Goal: Find specific page/section: Find specific page/section

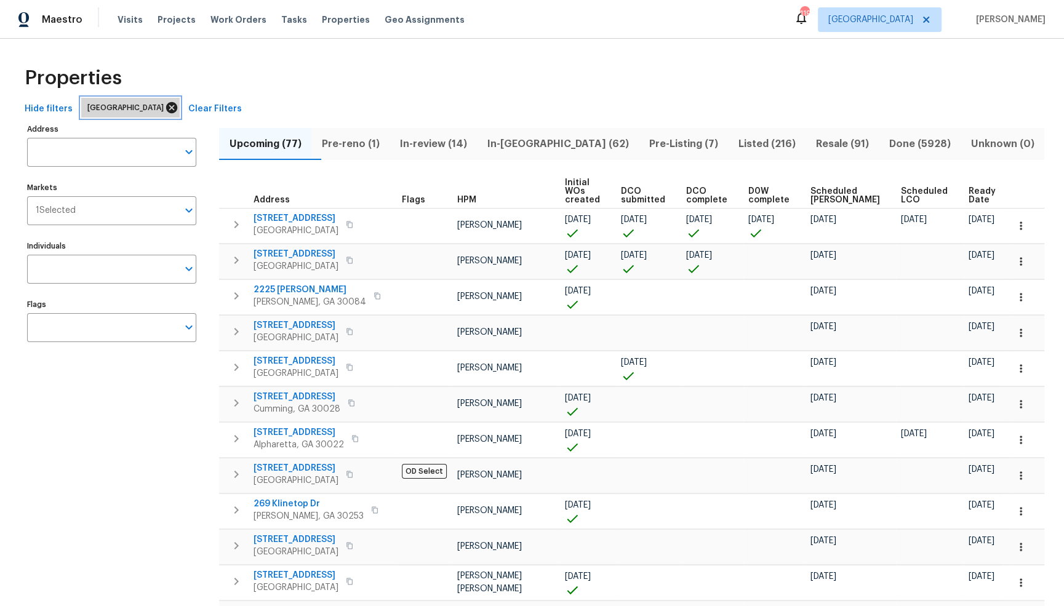
click at [165, 108] on icon at bounding box center [172, 108] width 14 height 14
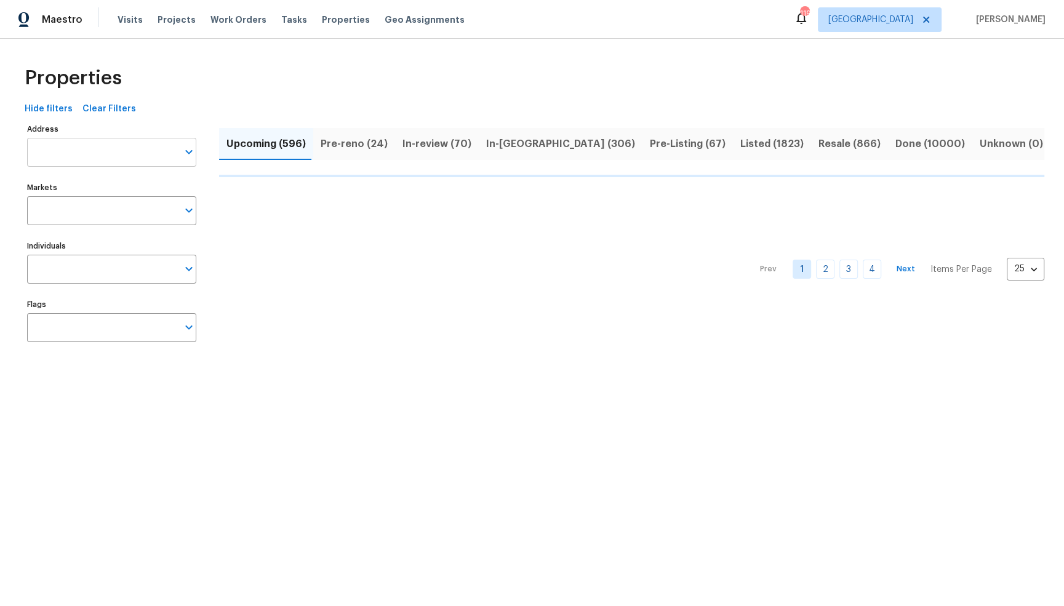
click at [91, 152] on input "Address" at bounding box center [102, 152] width 151 height 29
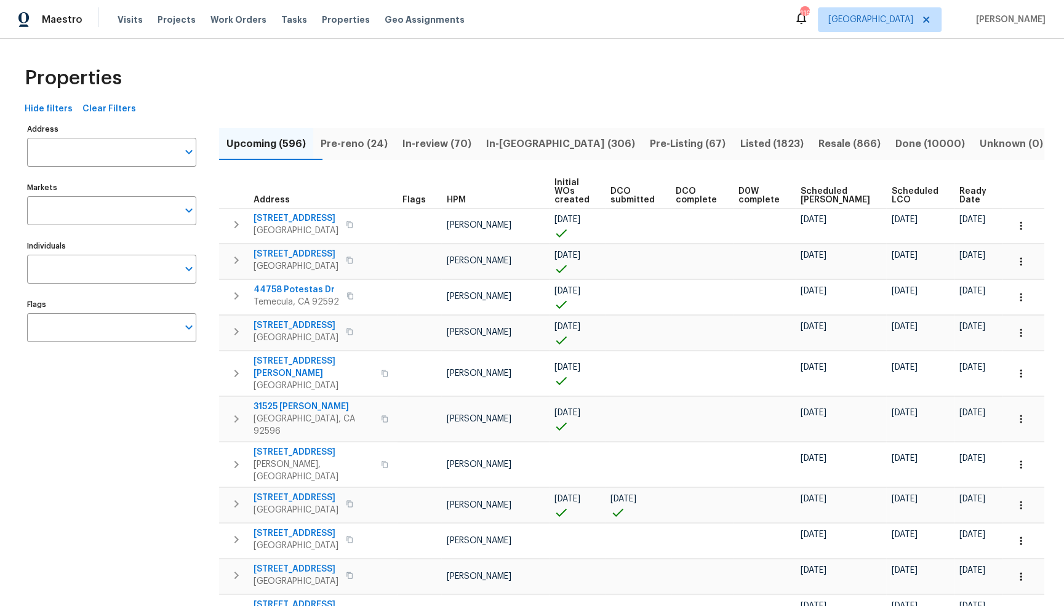
click at [91, 152] on input "Address" at bounding box center [102, 152] width 151 height 29
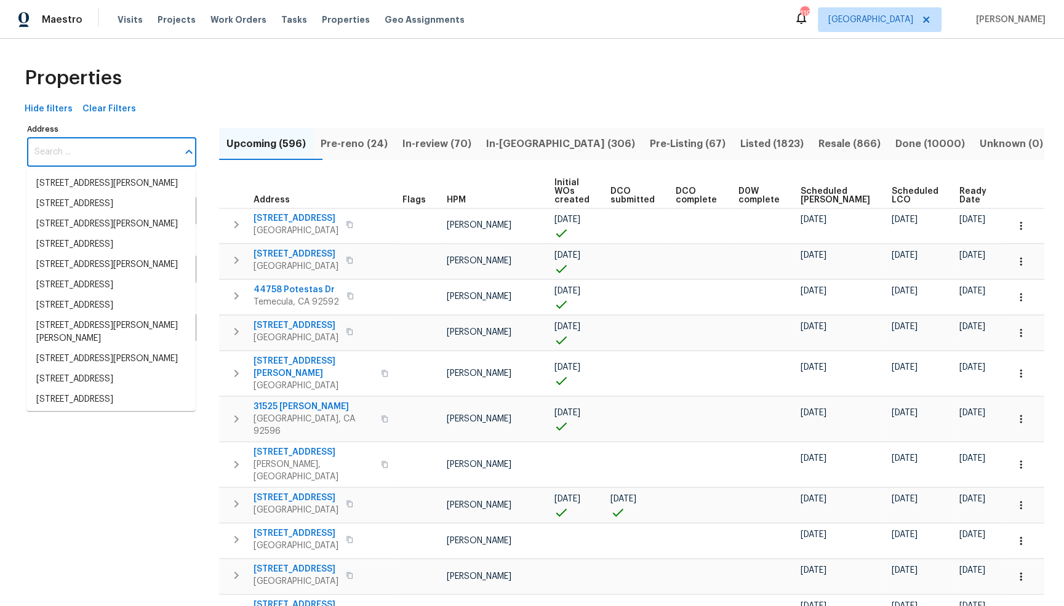
type input "8"
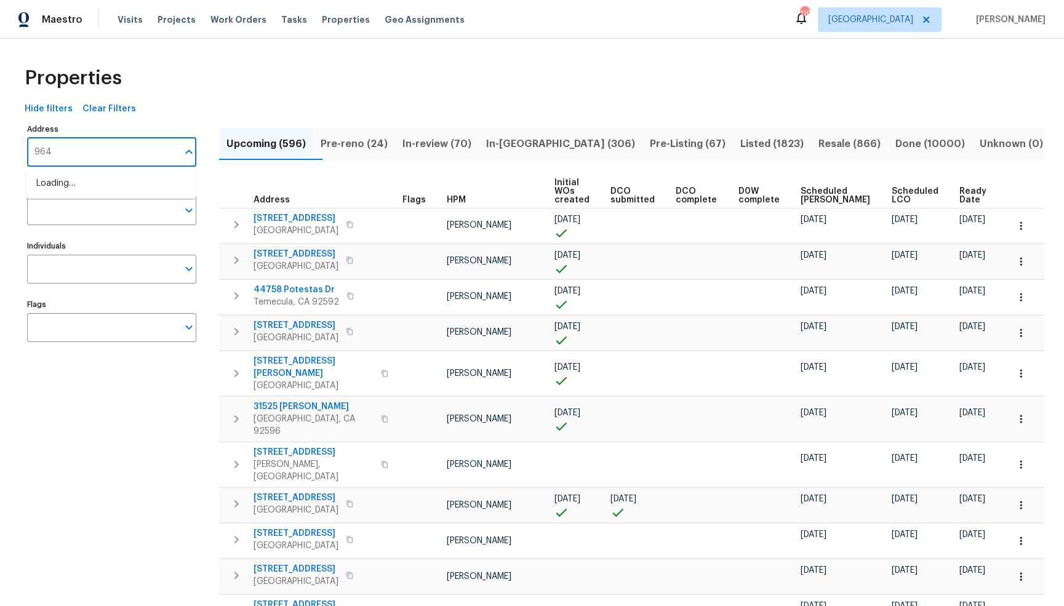
type input "9646"
click at [88, 191] on li "[STREET_ADDRESS]" at bounding box center [110, 184] width 169 height 20
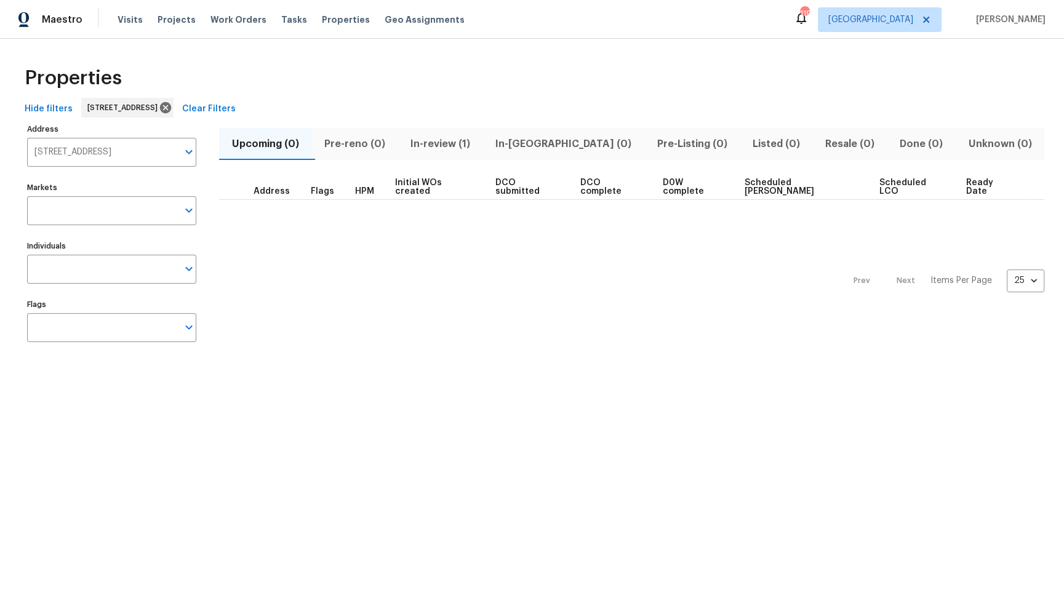
click at [457, 142] on span "In-review (1)" at bounding box center [440, 143] width 70 height 17
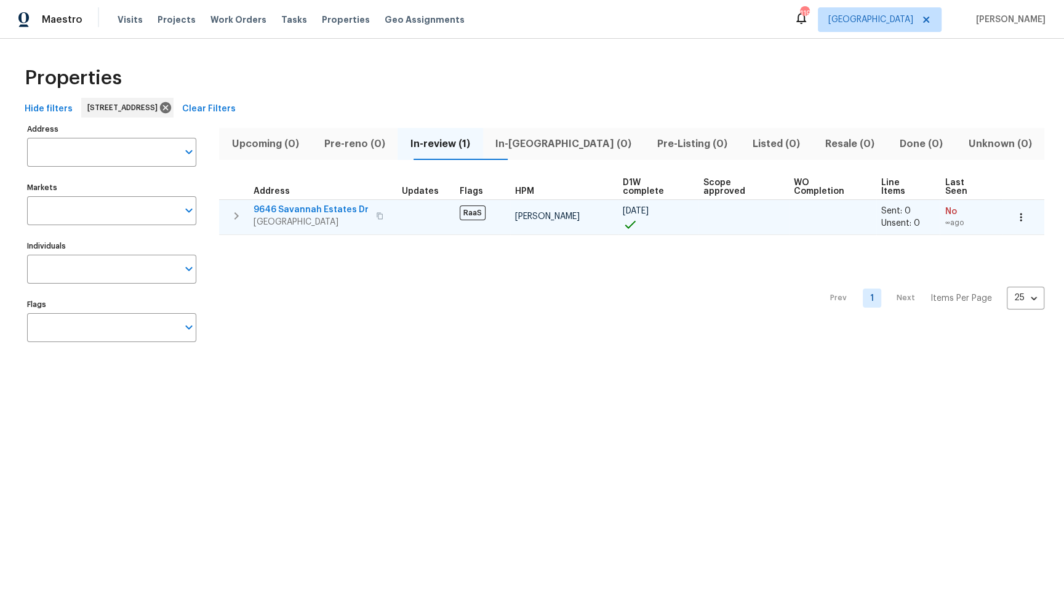
type input "[STREET_ADDRESS]"
click at [295, 204] on span "9646 Savannah Estates Dr" at bounding box center [310, 210] width 115 height 12
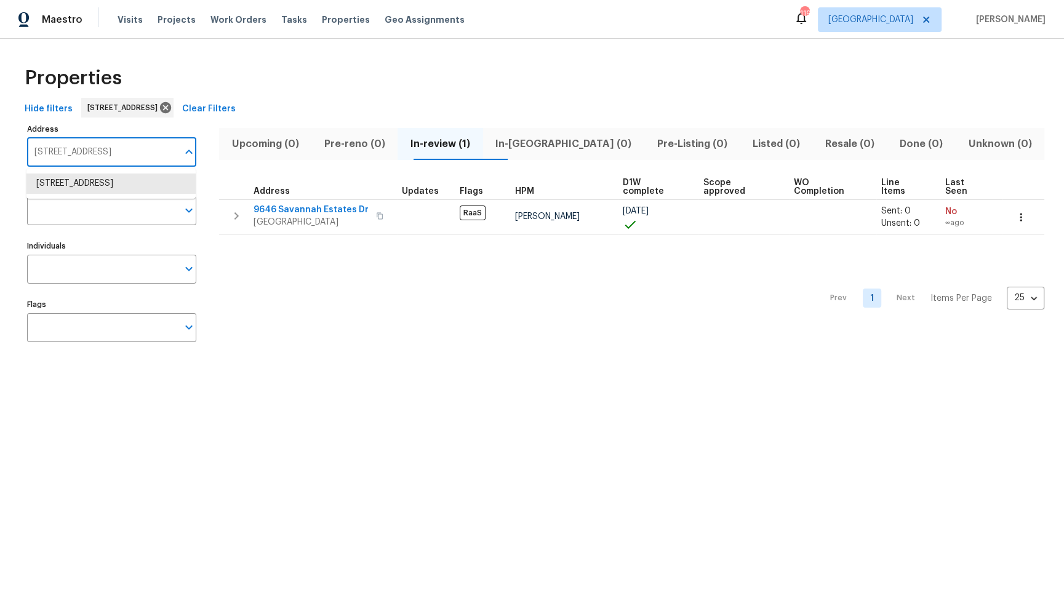
click at [163, 147] on input "[STREET_ADDRESS]" at bounding box center [102, 152] width 151 height 29
type input "5507"
click at [148, 186] on li "[STREET_ADDRESS][PERSON_NAME]" at bounding box center [110, 184] width 169 height 20
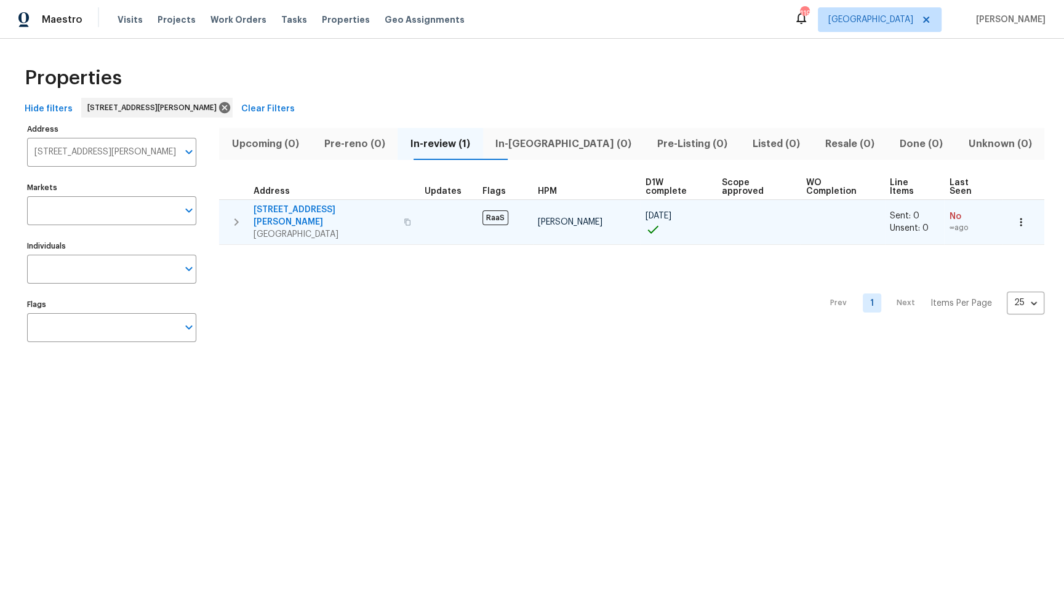
click at [289, 204] on span "[STREET_ADDRESS][PERSON_NAME]" at bounding box center [324, 216] width 143 height 25
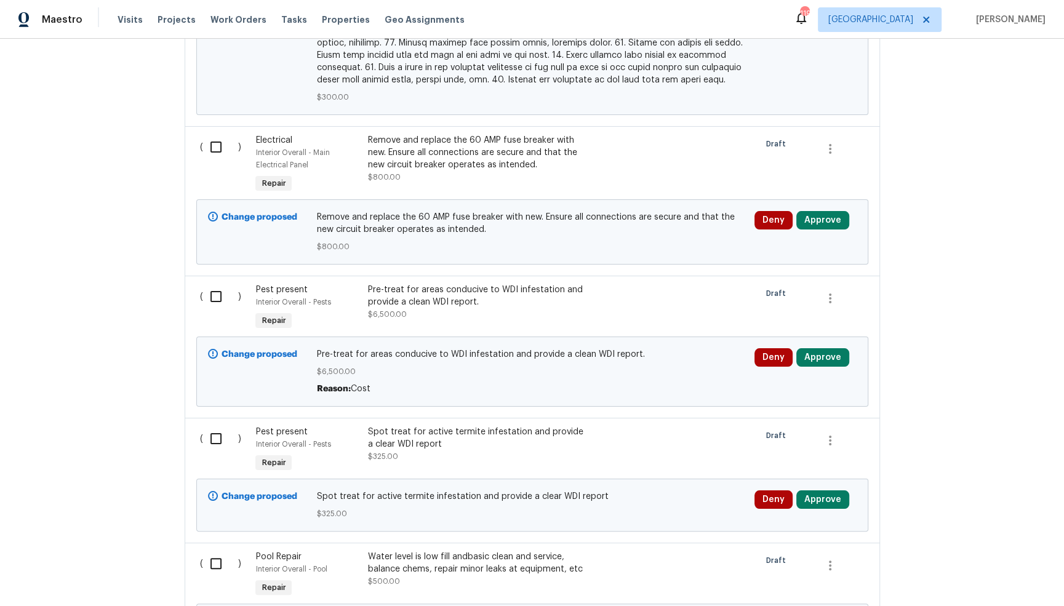
scroll to position [2997, 0]
click at [437, 287] on div "Pre-treat for areas conducive to WDI infestation and provide a clean WDI report." at bounding box center [475, 295] width 217 height 25
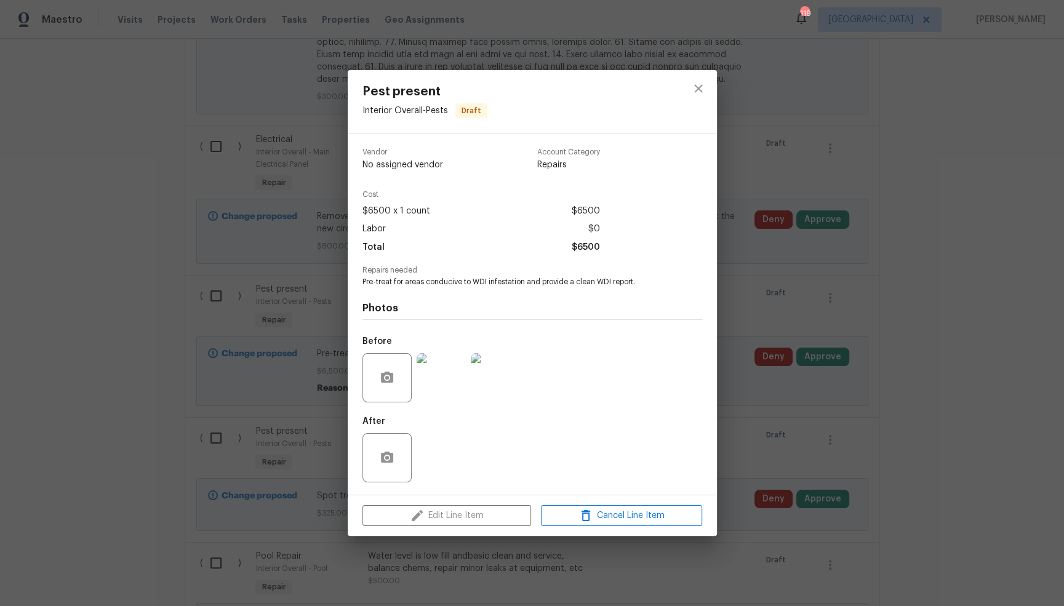
click at [439, 390] on img at bounding box center [441, 377] width 49 height 49
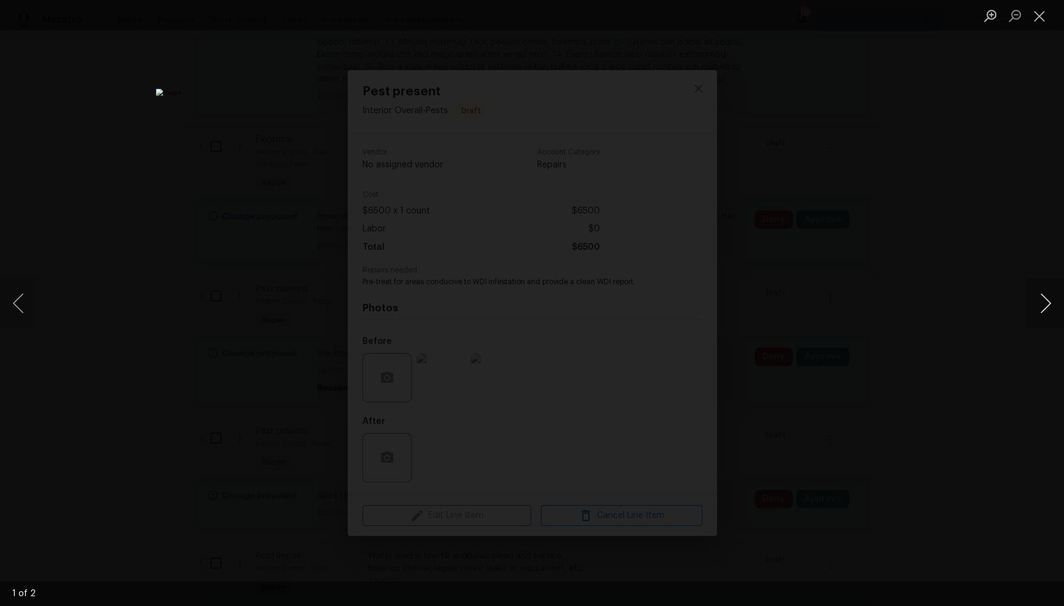
click at [1050, 303] on button "Next image" at bounding box center [1045, 303] width 37 height 49
click at [1037, 23] on button "Close lightbox" at bounding box center [1039, 16] width 25 height 22
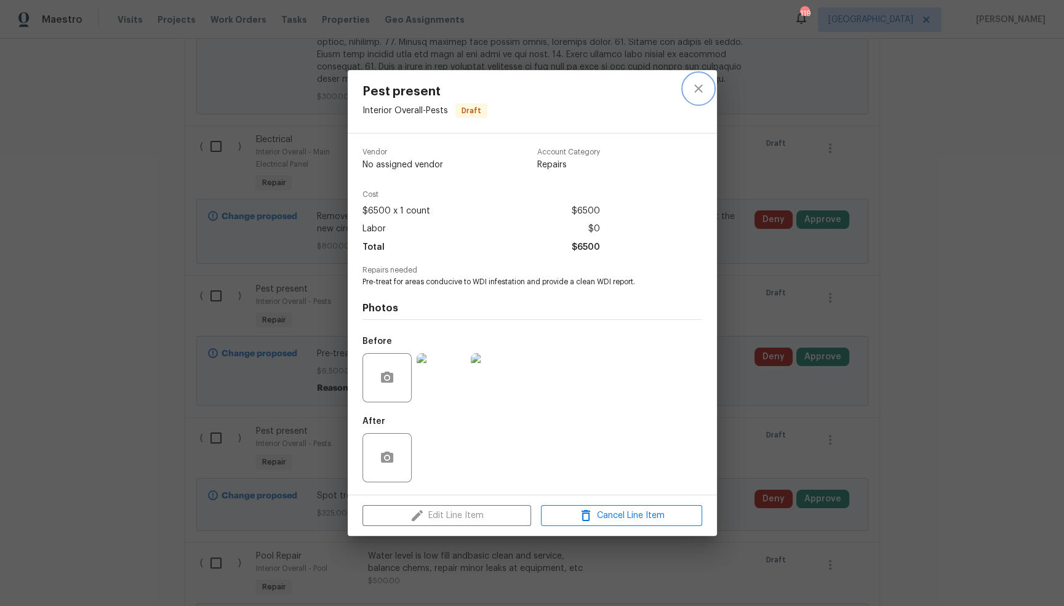
click at [697, 89] on icon "close" at bounding box center [698, 88] width 8 height 8
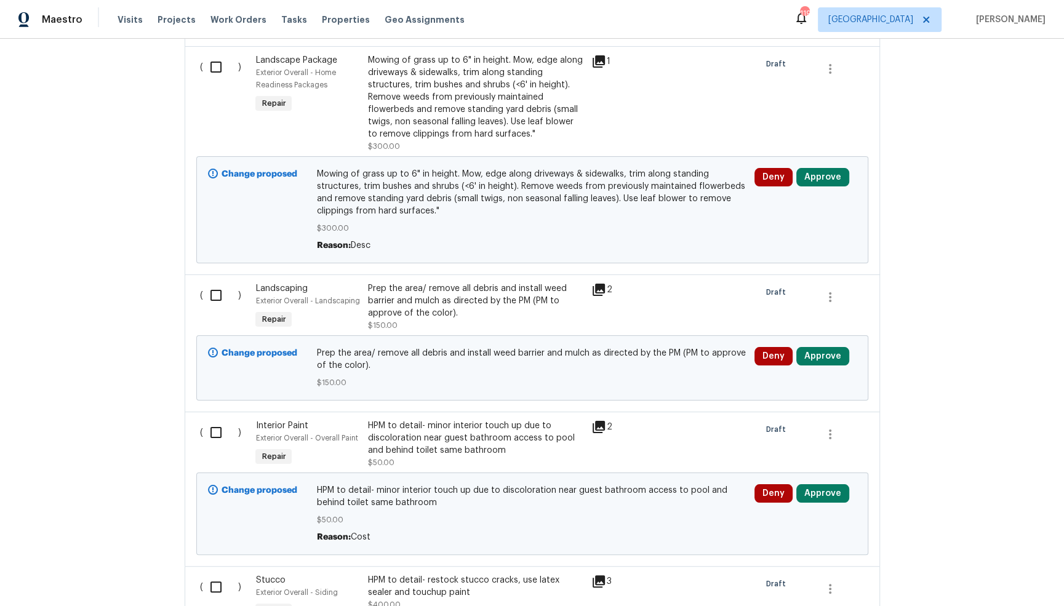
scroll to position [0, 0]
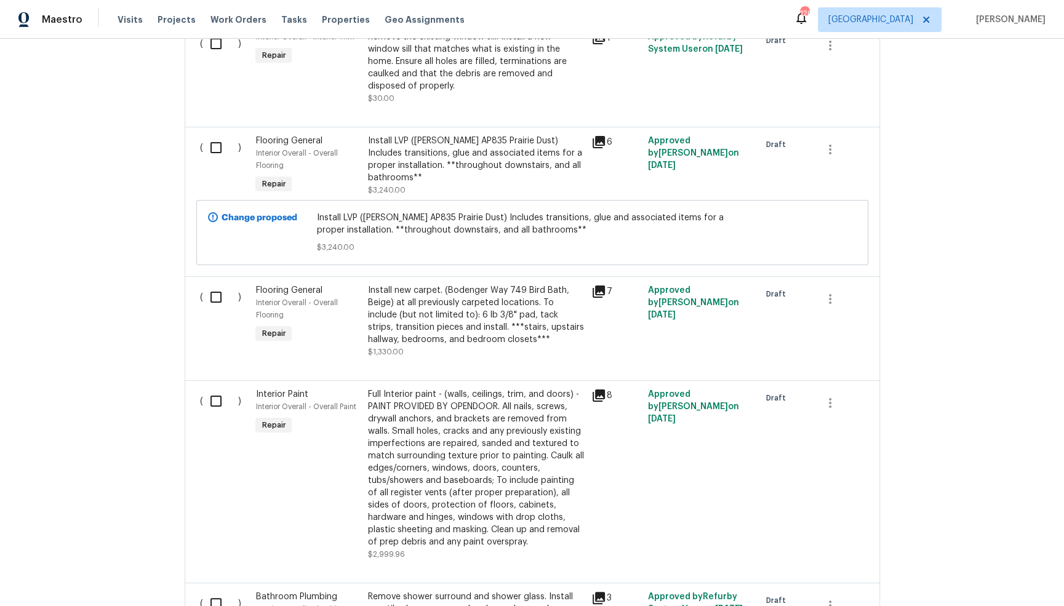
scroll to position [2172, 0]
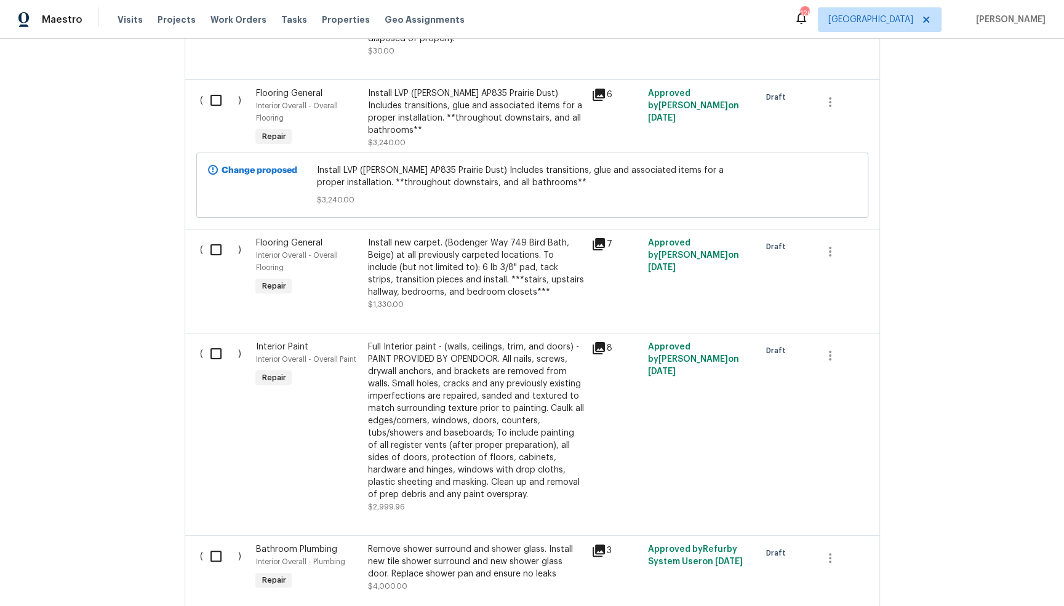
click at [426, 460] on div "Full Interior paint - (walls, ceilings, trim, and doors) - PAINT PROVIDED BY OP…" at bounding box center [475, 421] width 217 height 160
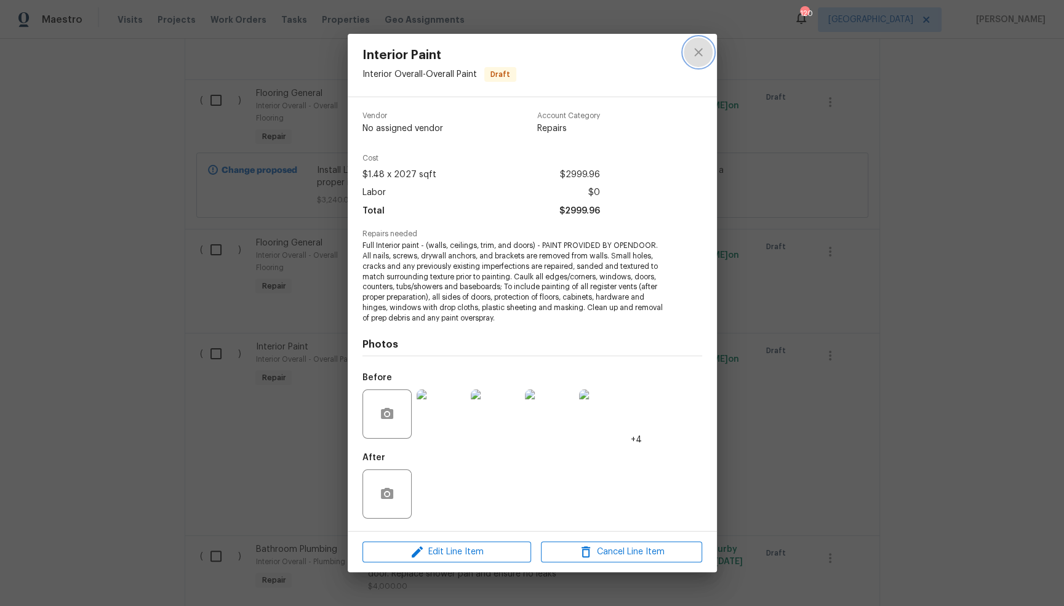
click at [704, 53] on icon "close" at bounding box center [698, 52] width 15 height 15
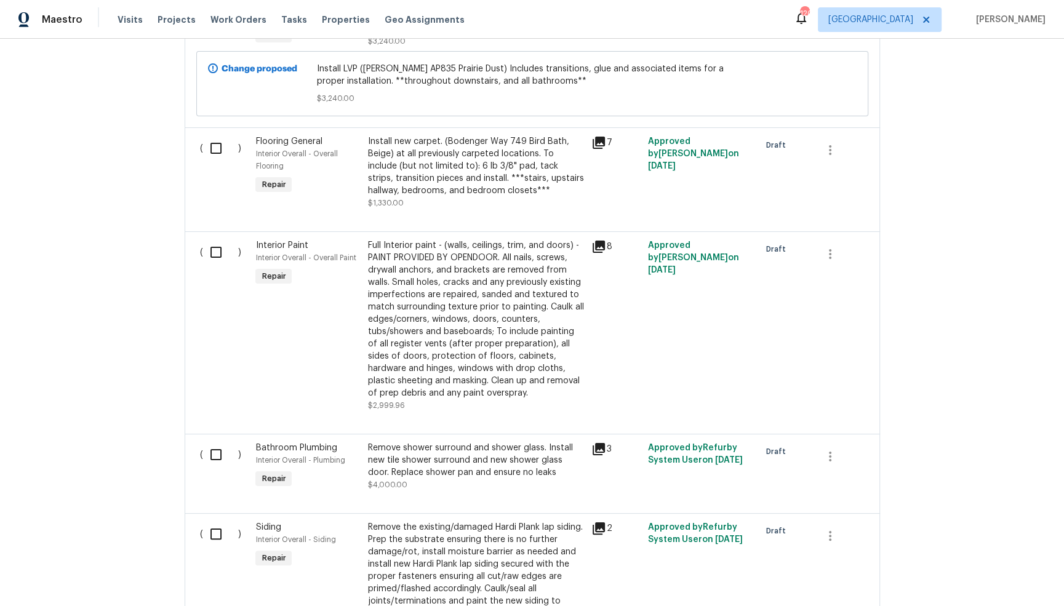
scroll to position [2277, 0]
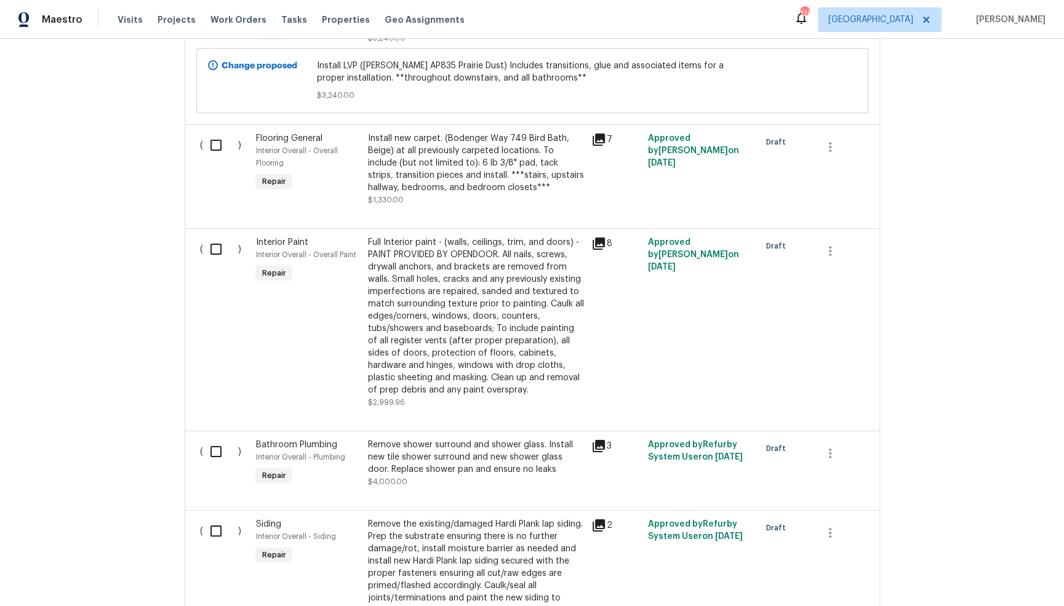
click at [599, 440] on icon at bounding box center [599, 446] width 12 height 12
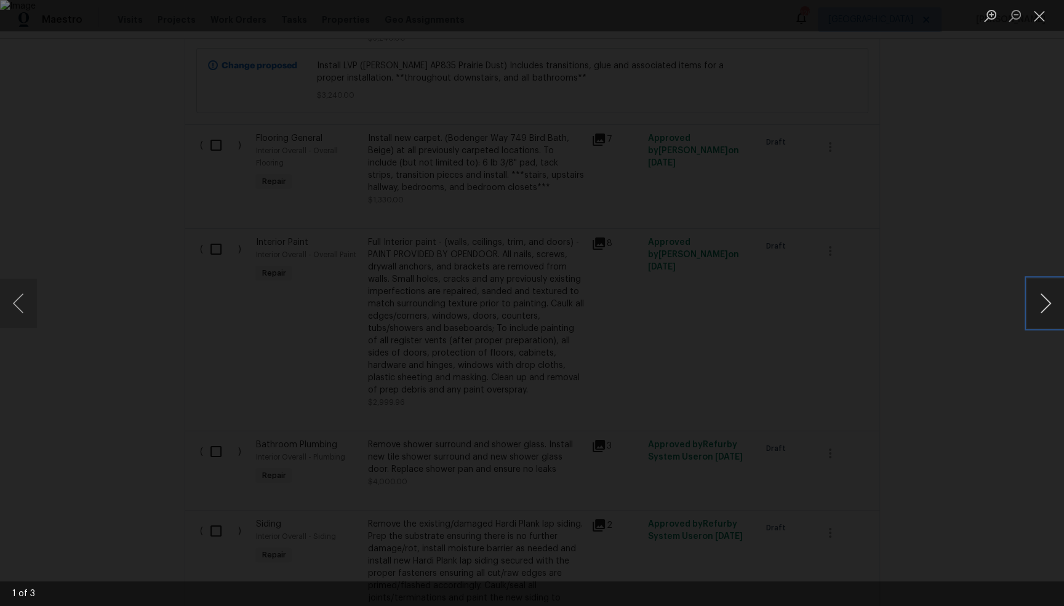
click at [1041, 299] on button "Next image" at bounding box center [1045, 303] width 37 height 49
click at [1042, 20] on button "Close lightbox" at bounding box center [1039, 16] width 25 height 22
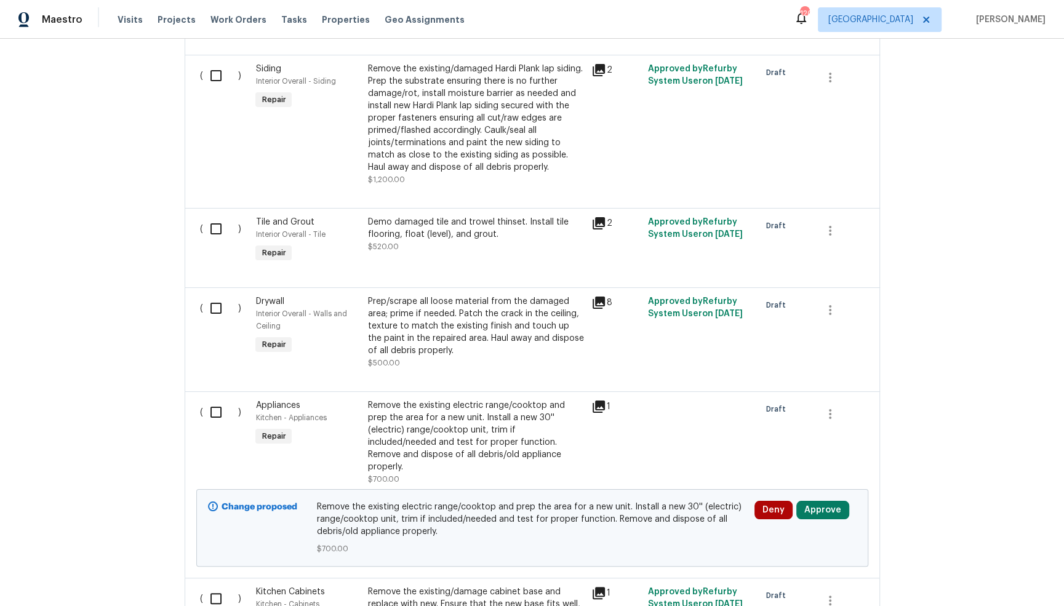
scroll to position [2733, 0]
click at [599, 294] on icon at bounding box center [598, 301] width 15 height 15
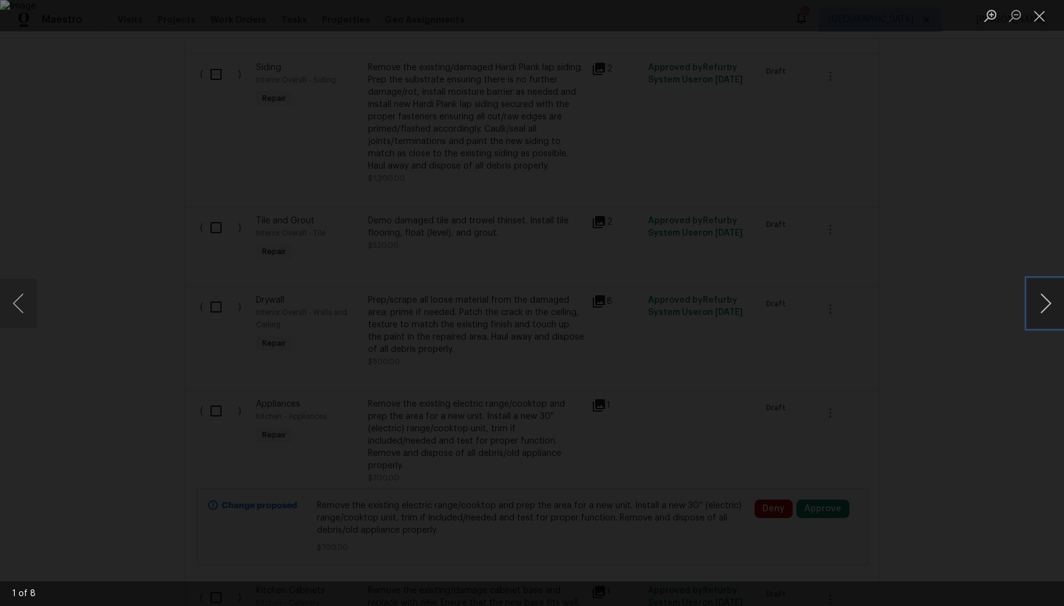
click at [1051, 306] on button "Next image" at bounding box center [1045, 303] width 37 height 49
click at [1041, 23] on button "Close lightbox" at bounding box center [1039, 16] width 25 height 22
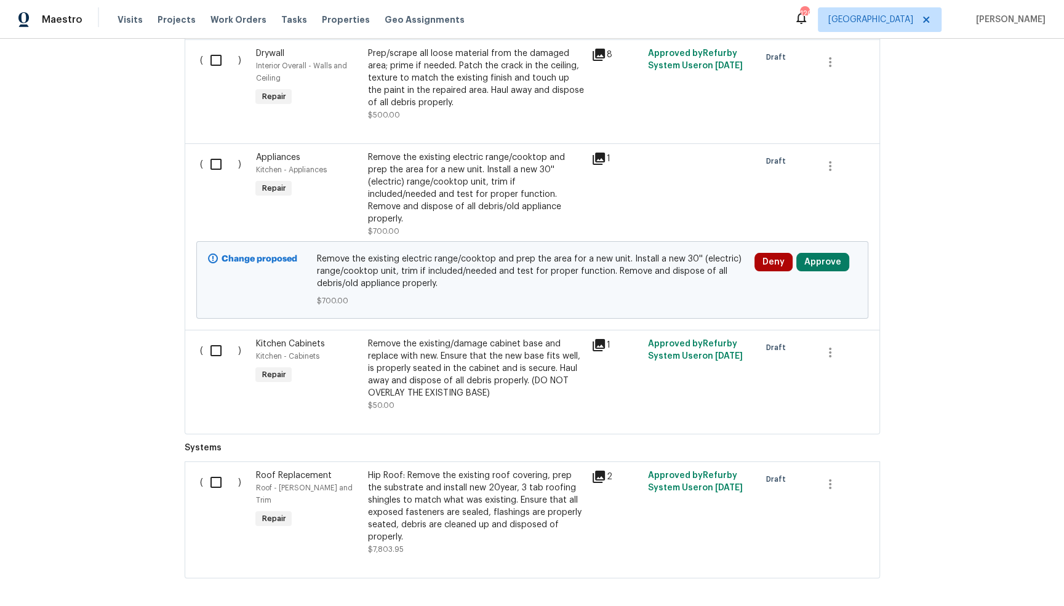
scroll to position [2998, 0]
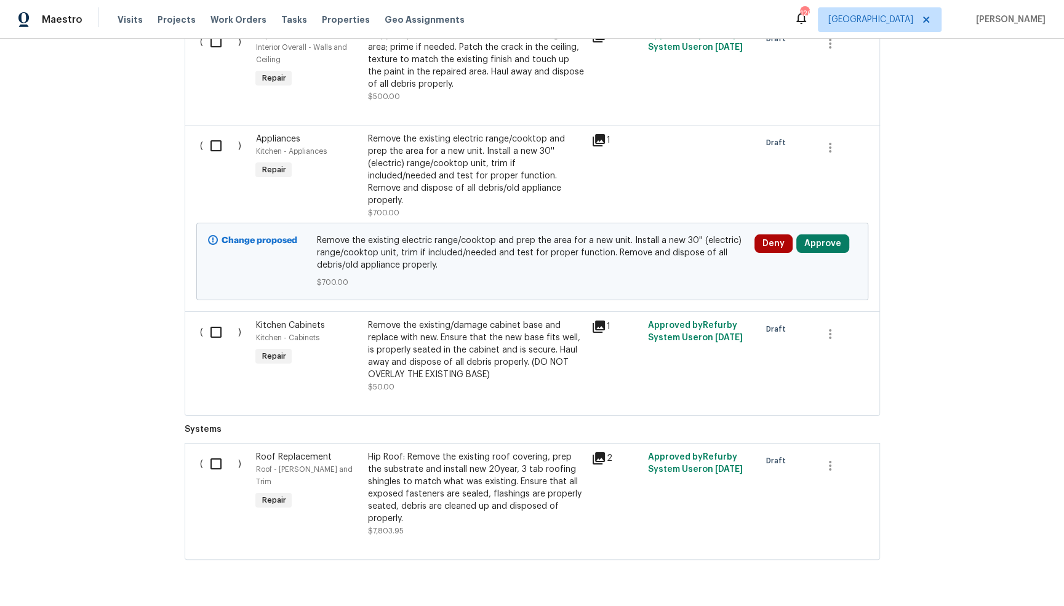
click at [602, 452] on icon at bounding box center [599, 458] width 12 height 12
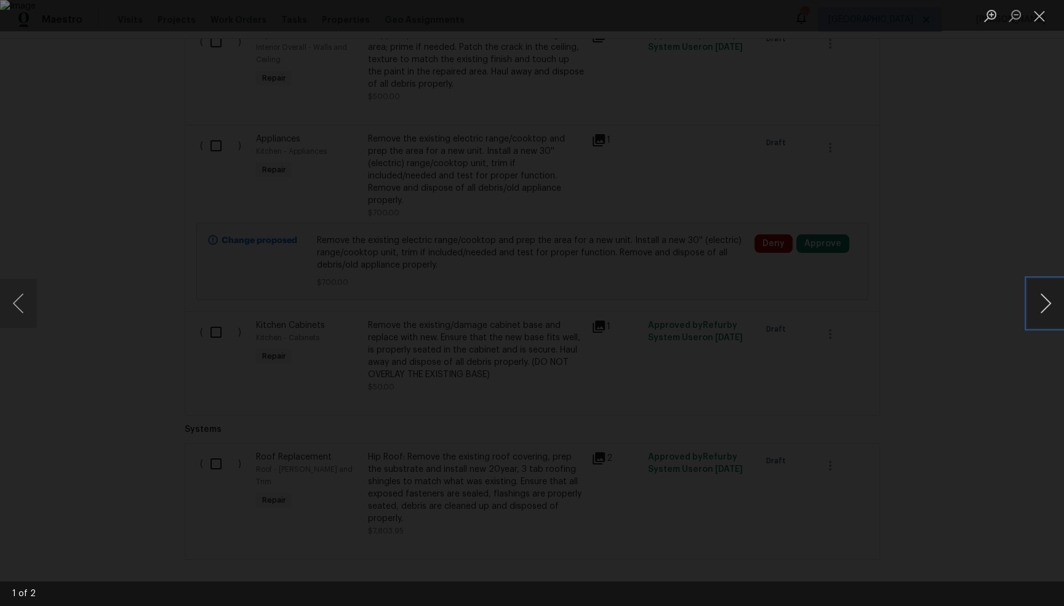
click at [1045, 308] on button "Next image" at bounding box center [1045, 303] width 37 height 49
click at [1044, 20] on button "Close lightbox" at bounding box center [1039, 16] width 25 height 22
